Goal: Transaction & Acquisition: Subscribe to service/newsletter

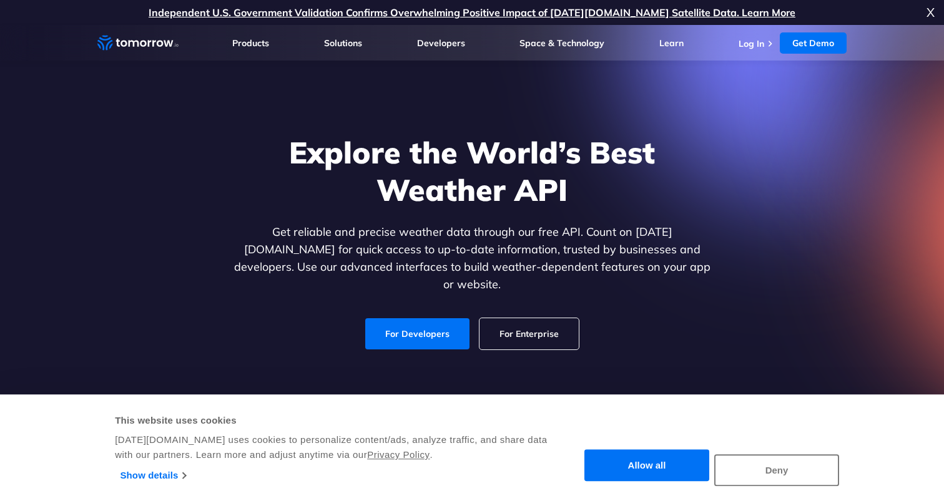
click at [771, 475] on button "Deny" at bounding box center [776, 471] width 125 height 32
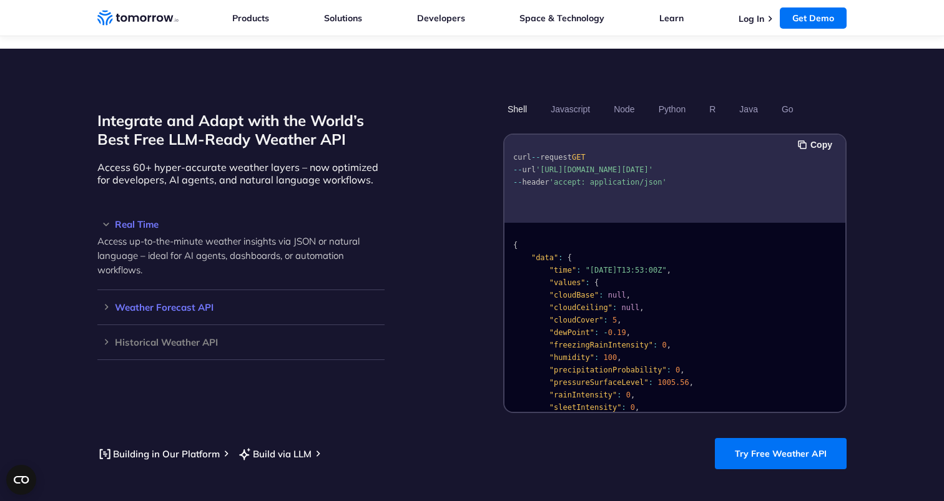
click at [214, 300] on div "Weather Forecast API Access ultra-accurate, hyperlocal data up to 14 days in th…" at bounding box center [240, 307] width 287 height 35
click at [183, 303] on h3 "Weather Forecast API" at bounding box center [240, 307] width 287 height 9
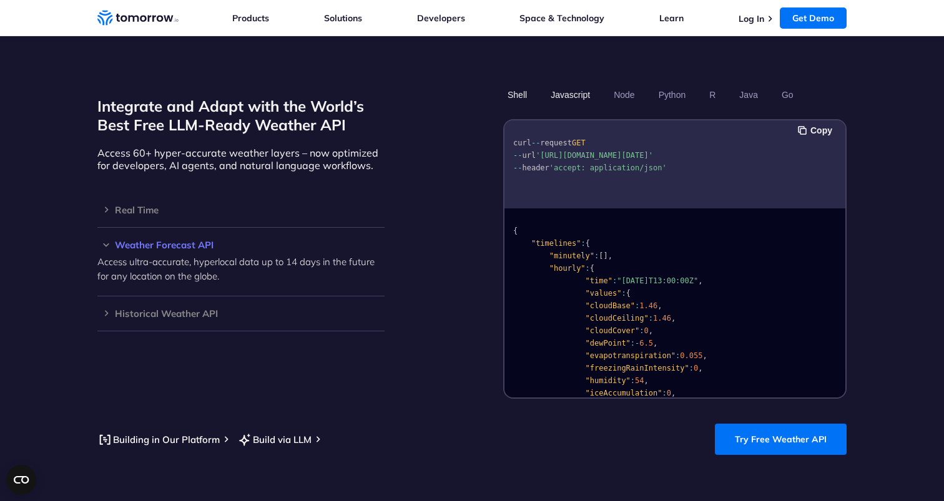
click at [572, 84] on button "Javascript" at bounding box center [570, 94] width 48 height 21
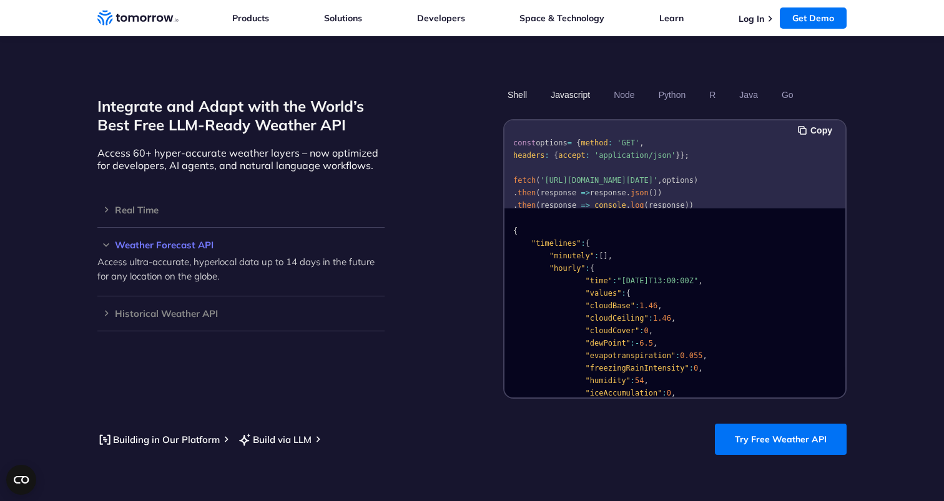
click at [511, 84] on button "Shell" at bounding box center [517, 94] width 28 height 21
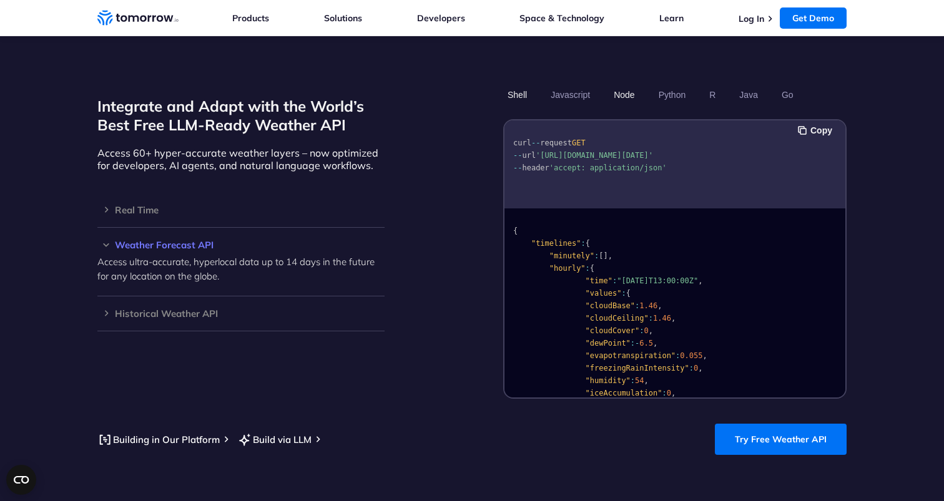
click at [621, 84] on button "Node" at bounding box center [624, 94] width 29 height 21
click at [676, 84] on button "Python" at bounding box center [672, 94] width 36 height 21
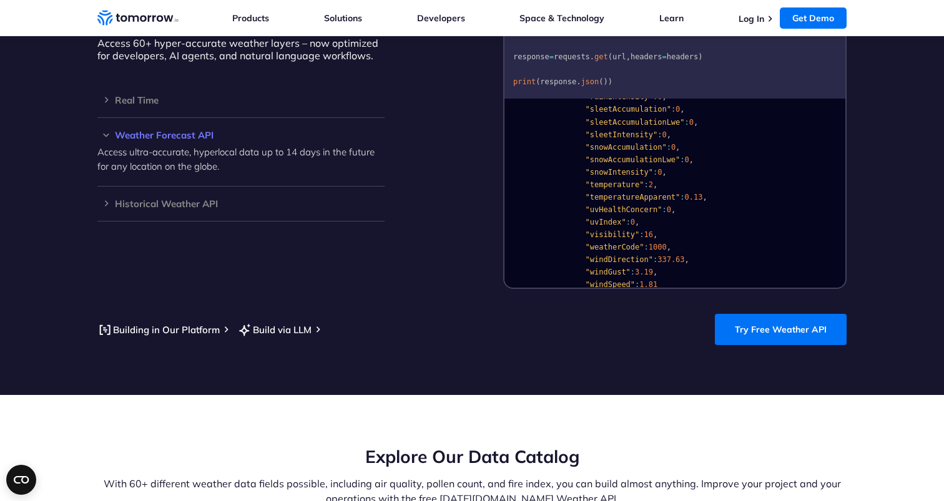
scroll to position [1153, 0]
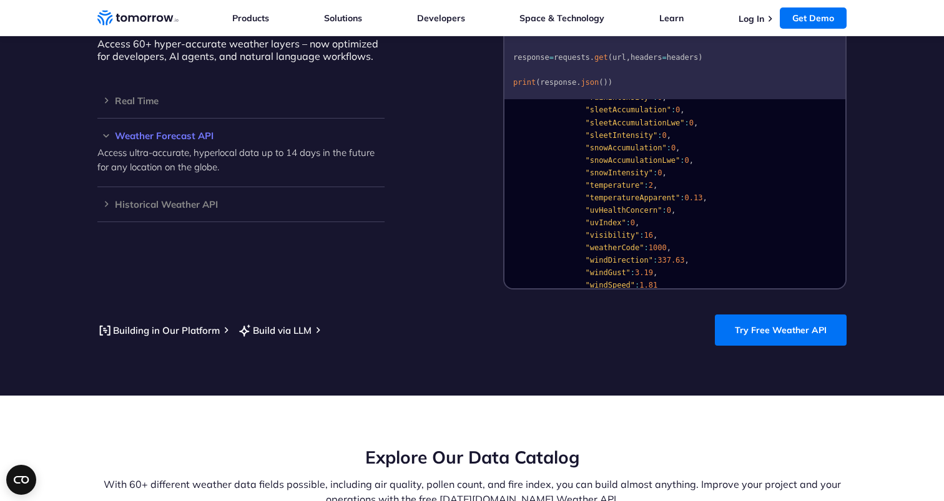
click at [764, 299] on section "Integrate and Adapt with the World’s Best Free LLM-Ready Weather API Access 60+…" at bounding box center [472, 160] width 944 height 471
click at [764, 315] on link "Try Free Weather API" at bounding box center [781, 330] width 132 height 31
